Goal: Check status: Check status

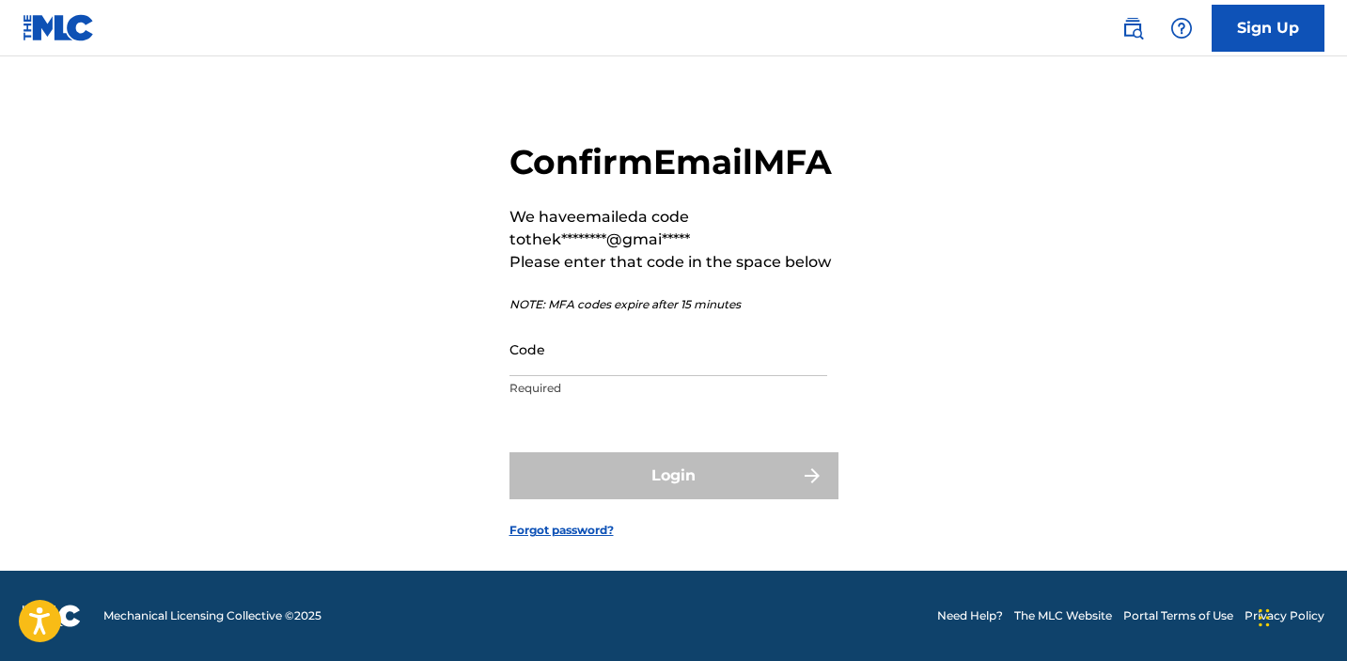
click at [599, 376] on input "Code" at bounding box center [669, 349] width 318 height 54
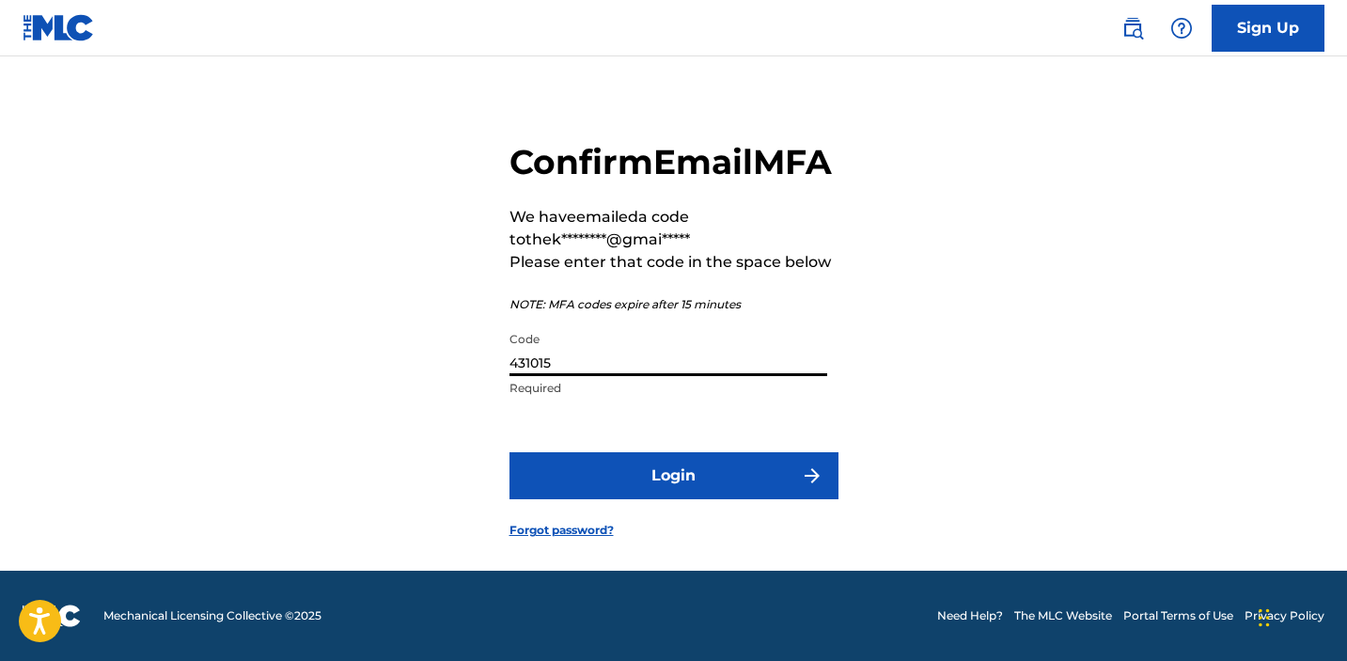
type input "431015"
click at [588, 499] on button "Login" at bounding box center [674, 475] width 329 height 47
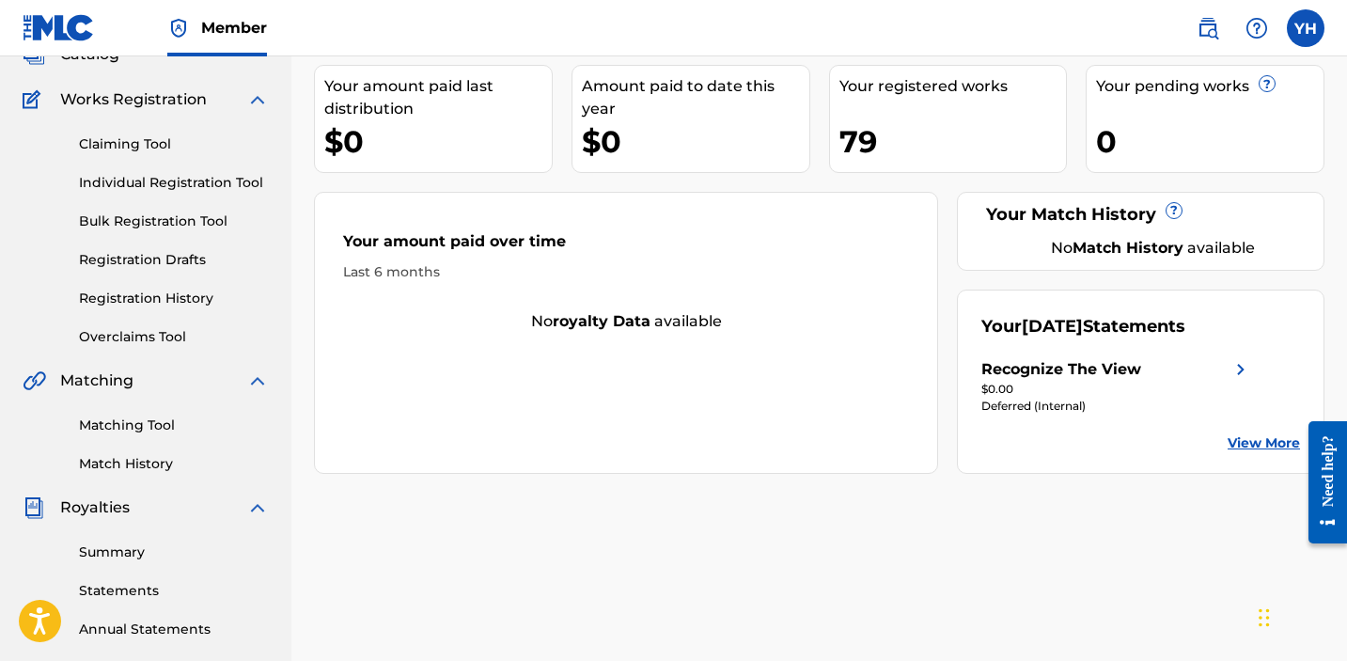
scroll to position [127, 0]
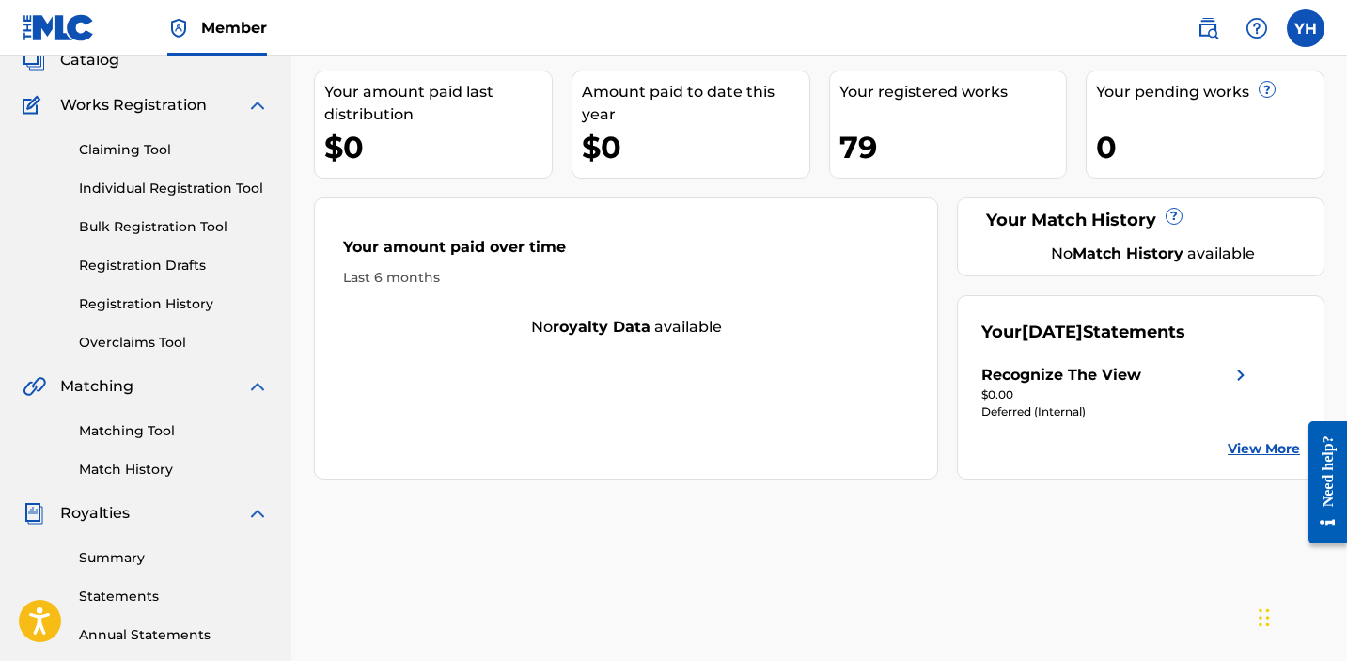
click at [127, 301] on link "Registration History" at bounding box center [174, 304] width 190 height 20
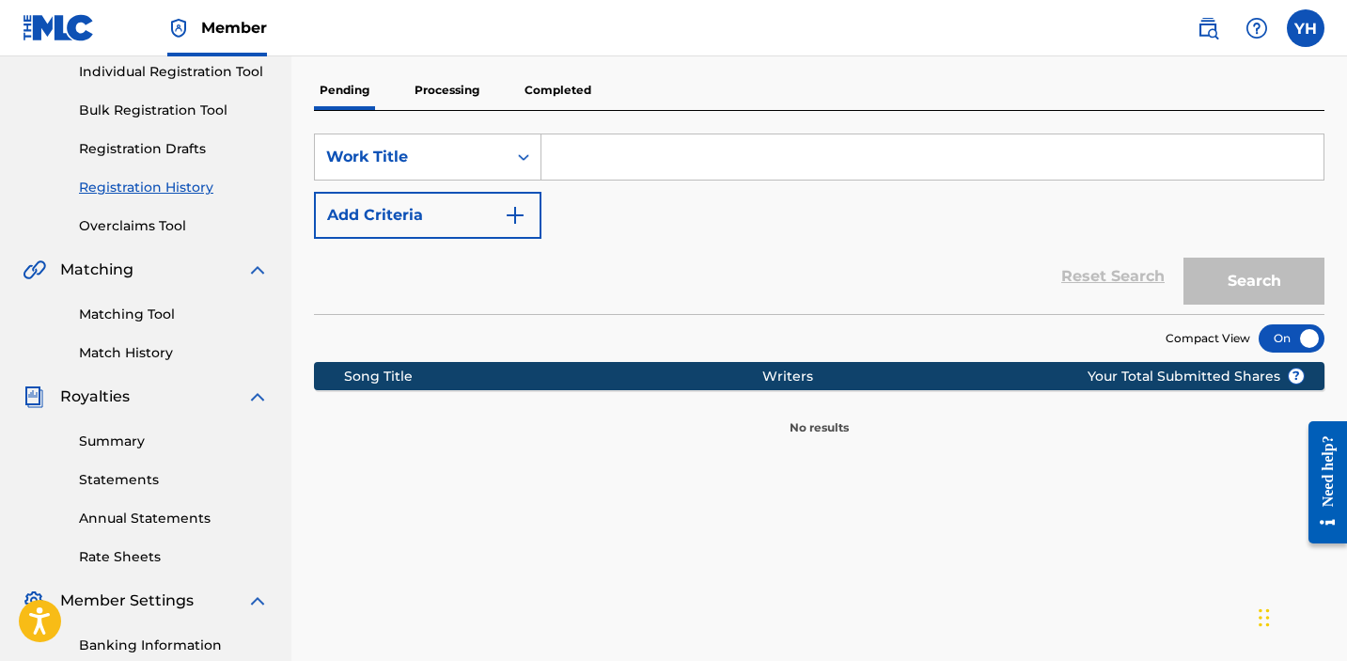
scroll to position [247, 0]
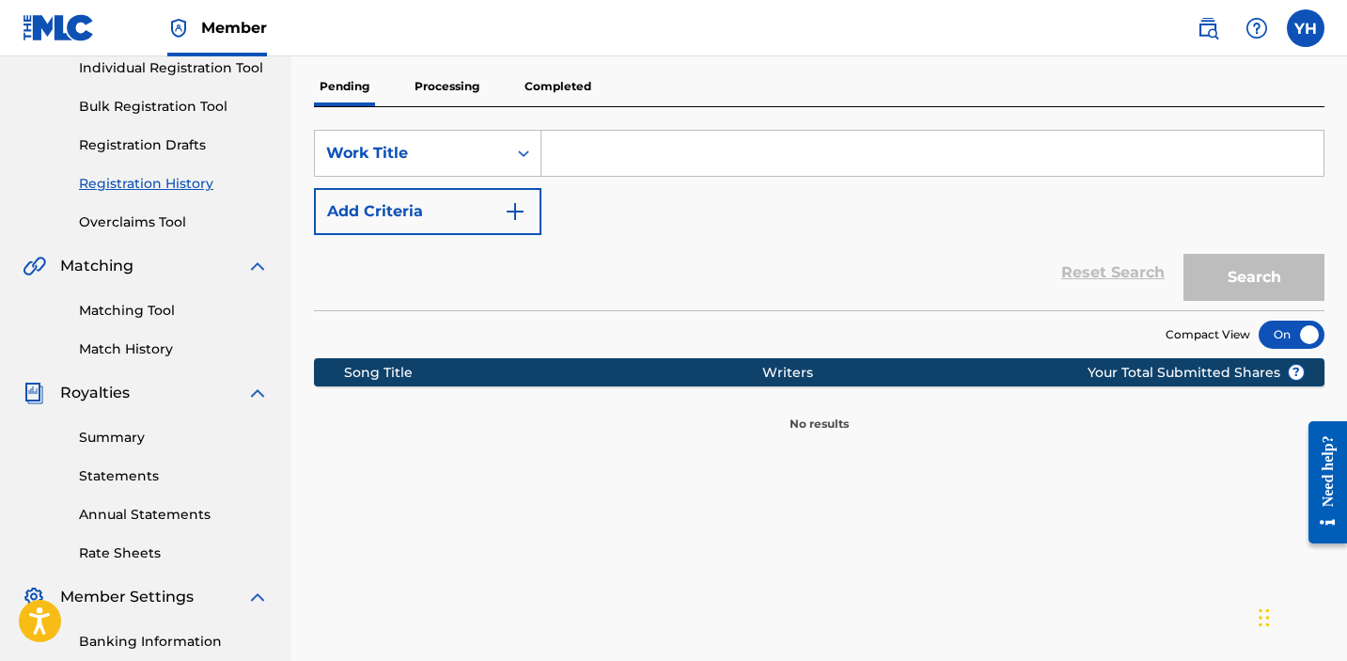
click at [542, 73] on p "Completed" at bounding box center [558, 86] width 78 height 39
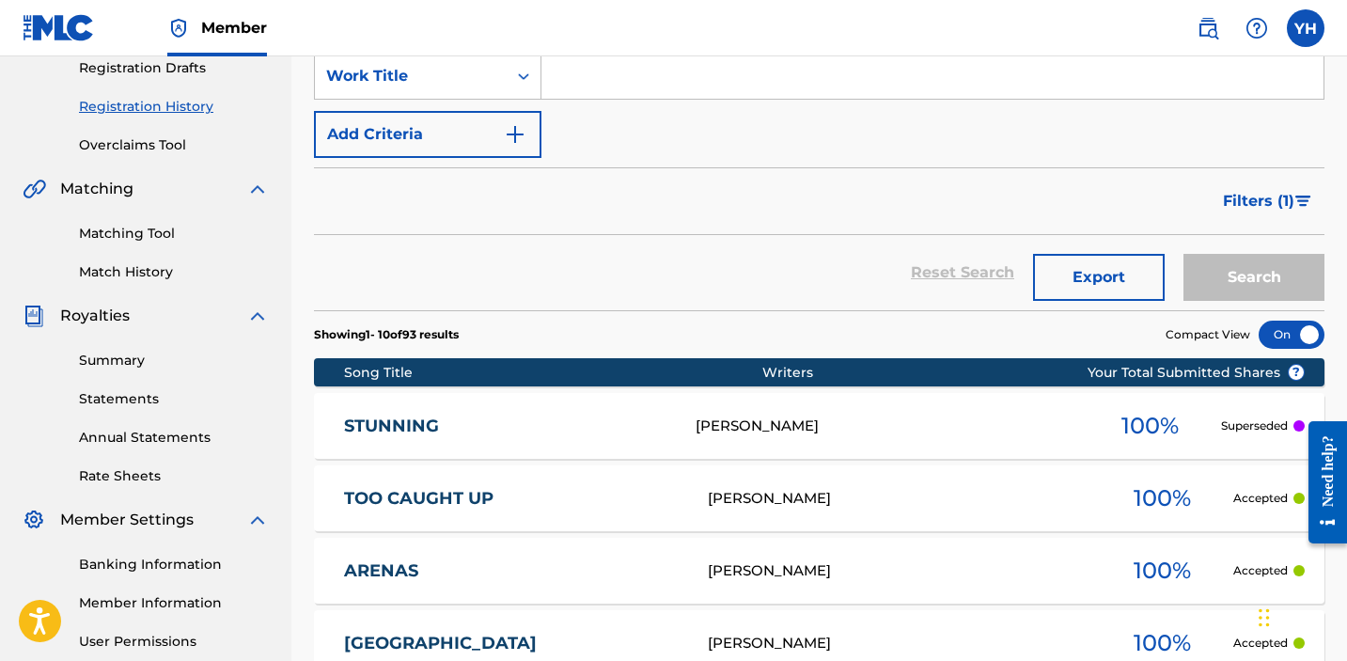
scroll to position [346, 0]
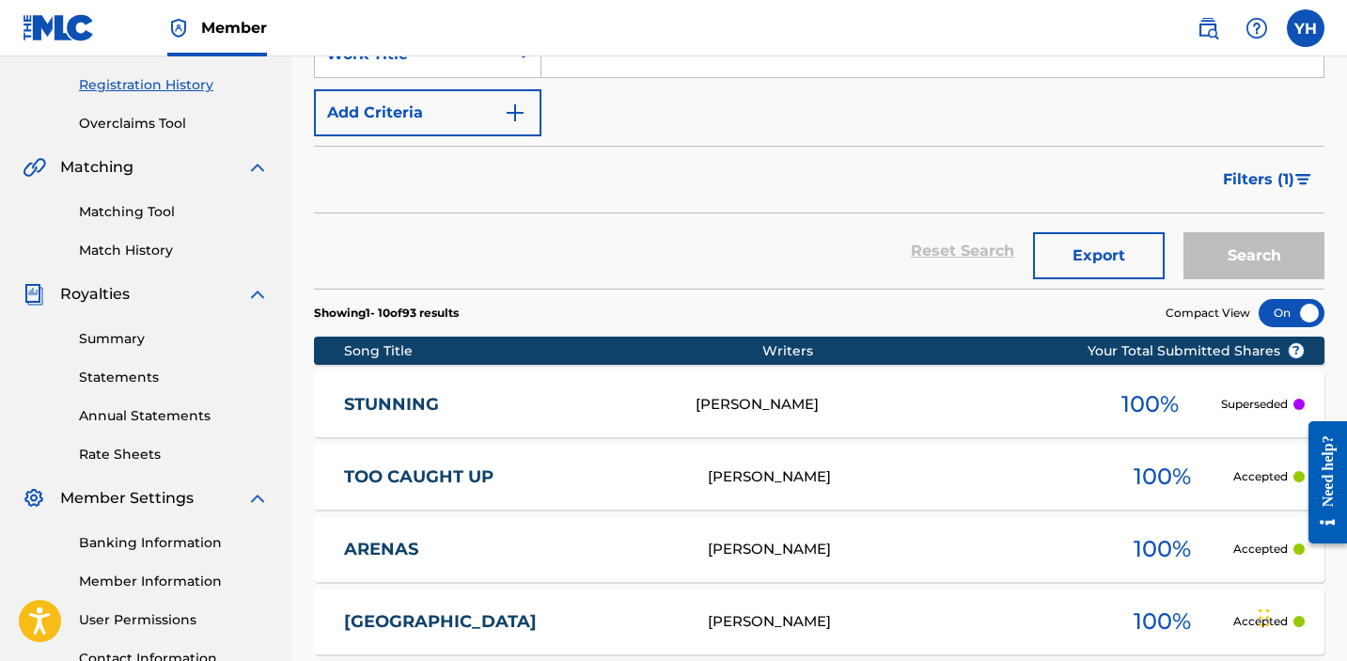
click at [421, 557] on link "ARENAS" at bounding box center [513, 550] width 338 height 22
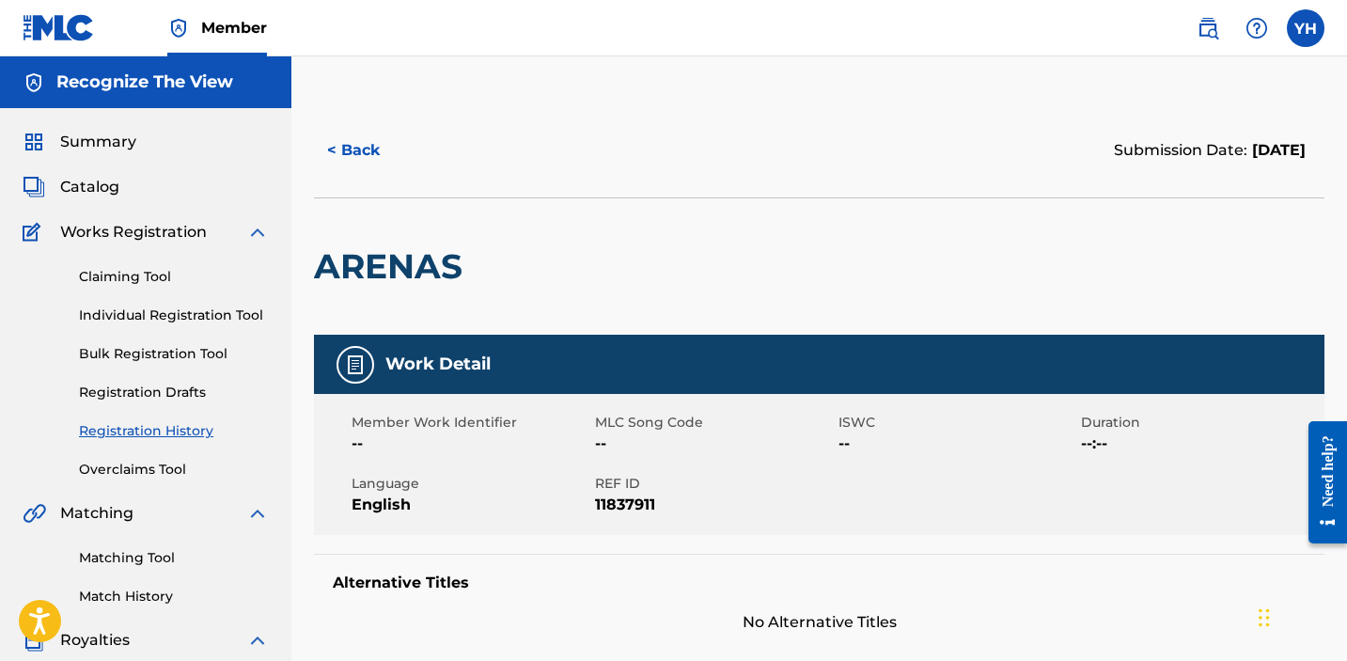
click at [358, 134] on button "< Back" at bounding box center [370, 150] width 113 height 47
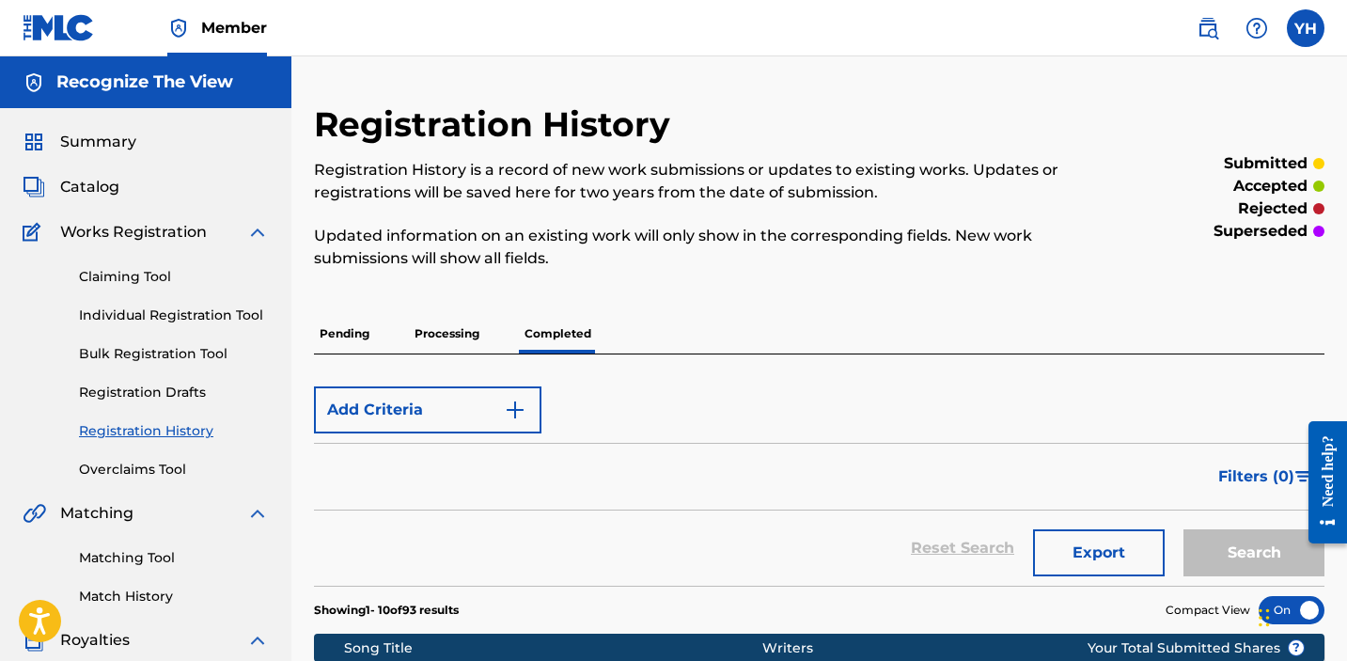
scroll to position [346, 0]
